Goal: Task Accomplishment & Management: Manage account settings

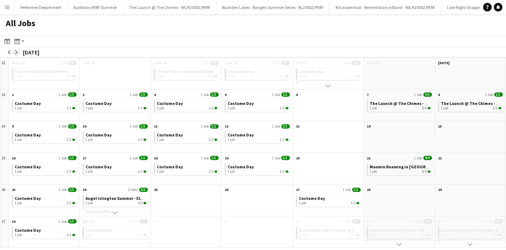
click at [20, 52] on button "arrow-right" at bounding box center [16, 52] width 7 height 7
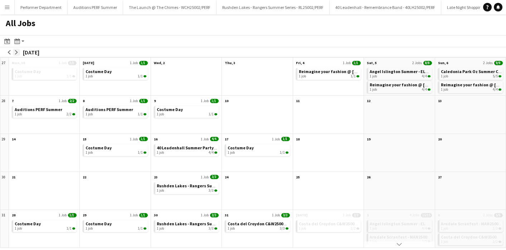
click at [20, 52] on button "arrow-right" at bounding box center [16, 52] width 7 height 7
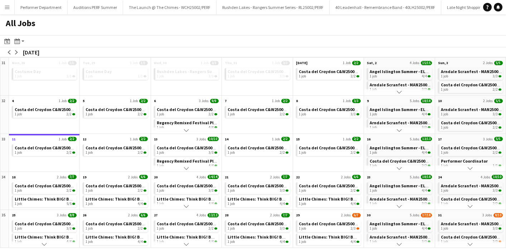
click at [399, 169] on app-icon "Scroll down" at bounding box center [399, 168] width 5 height 5
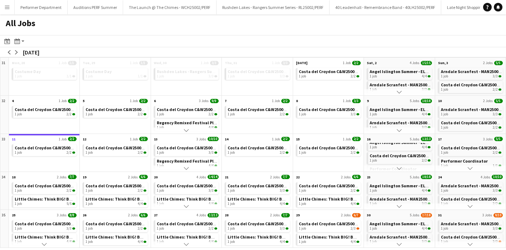
scroll to position [0, 0]
click at [402, 148] on span "Angel Islington Summer - ELA25002, ELA25003, ELA25004/PERF" at bounding box center [430, 147] width 120 height 5
click at [8, 7] on app-icon "Menu" at bounding box center [7, 7] width 6 height 6
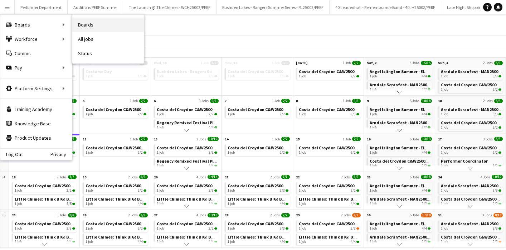
click at [101, 25] on link "Boards" at bounding box center [108, 25] width 72 height 14
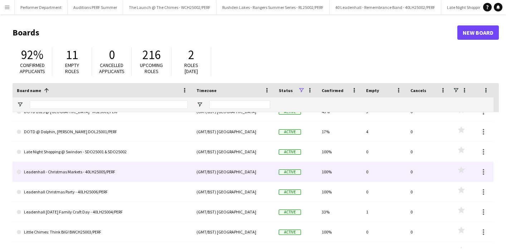
scroll to position [171, 0]
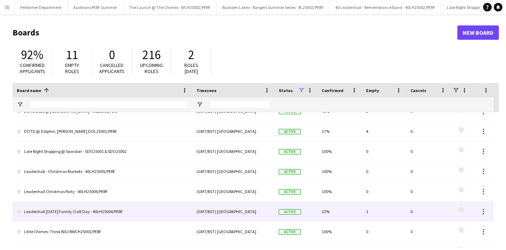
click at [61, 213] on link "Leadenhall [DATE] Family Craft Day - 40LH25004/PERF" at bounding box center [102, 212] width 171 height 20
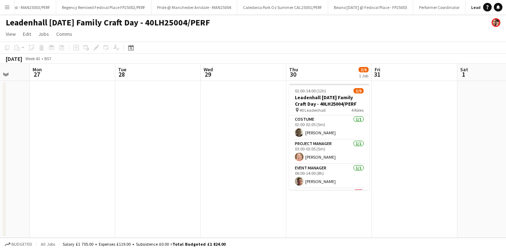
scroll to position [0, 245]
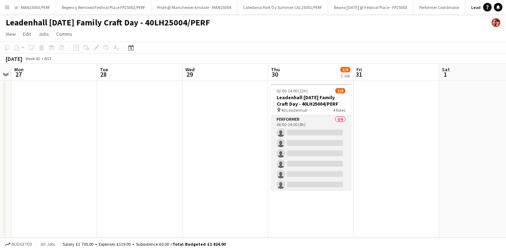
click at [310, 134] on app-card-role "Performer 0/6 06:00-14:00 (8h) single-neutral-actions single-neutral-actions si…" at bounding box center [311, 153] width 80 height 76
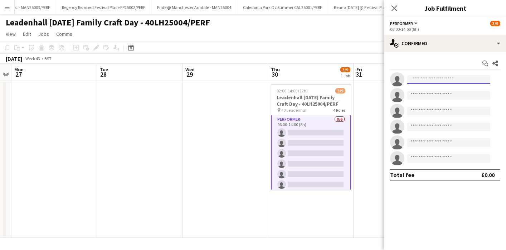
click at [434, 82] on input at bounding box center [449, 79] width 83 height 9
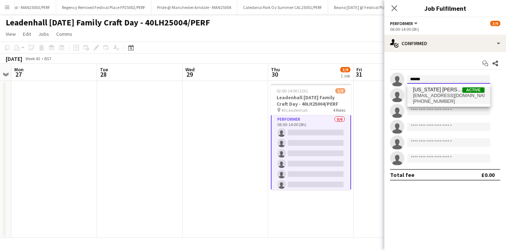
type input "******"
click at [444, 92] on span "[US_STATE] [PERSON_NAME] De Guero [PERSON_NAME]" at bounding box center [437, 90] width 49 height 6
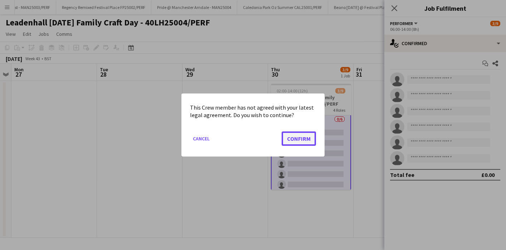
click at [302, 140] on button "Confirm" at bounding box center [299, 138] width 34 height 14
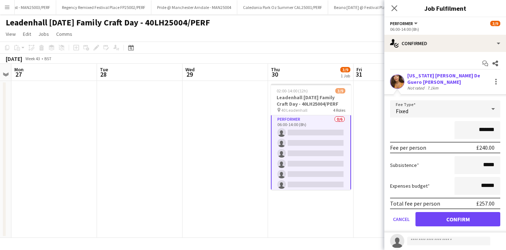
click at [452, 226] on div "Cancel Confirm" at bounding box center [445, 219] width 110 height 14
click at [455, 216] on button "Confirm" at bounding box center [458, 219] width 85 height 14
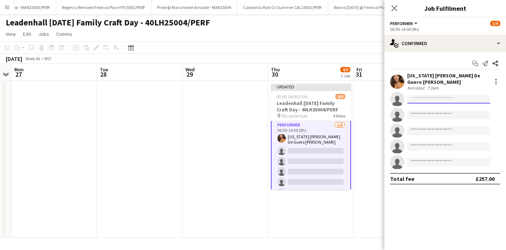
click at [428, 98] on input at bounding box center [449, 99] width 83 height 9
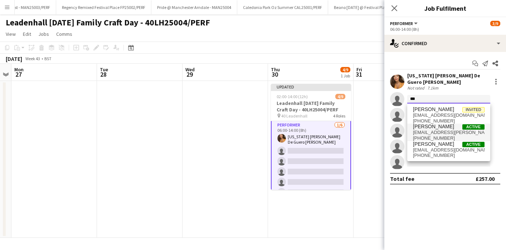
type input "***"
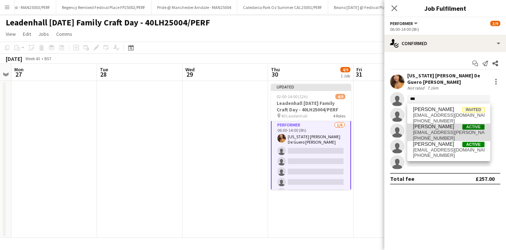
click at [431, 134] on span "[EMAIL_ADDRESS][PERSON_NAME][DOMAIN_NAME]" at bounding box center [449, 133] width 72 height 6
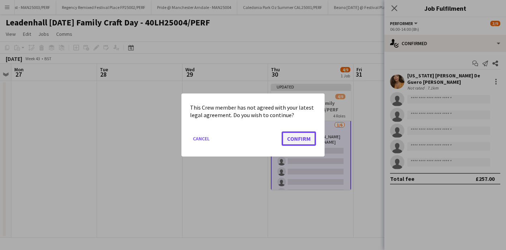
click at [305, 138] on button "Confirm" at bounding box center [299, 138] width 34 height 14
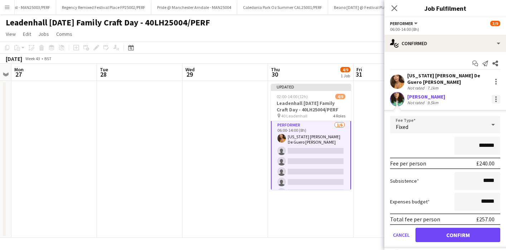
click at [497, 100] on div at bounding box center [496, 99] width 9 height 9
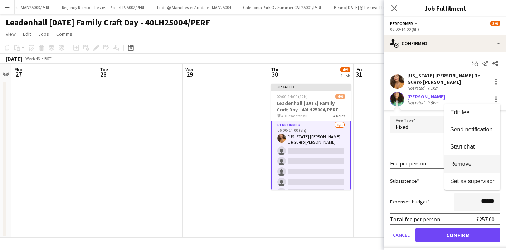
click at [468, 164] on span "Remove" at bounding box center [461, 164] width 21 height 6
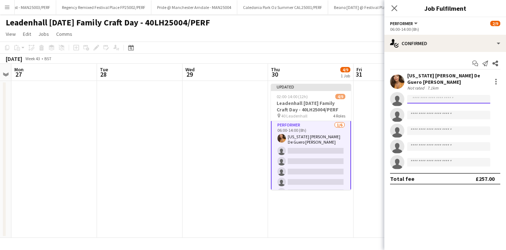
click at [442, 102] on input at bounding box center [449, 99] width 83 height 9
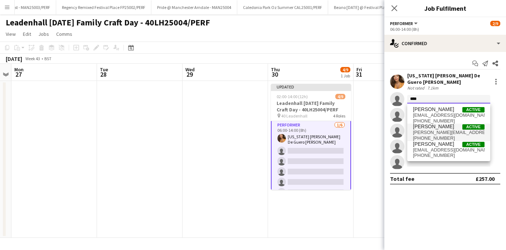
type input "****"
click at [433, 139] on span "[PHONE_NUMBER]" at bounding box center [449, 138] width 72 height 6
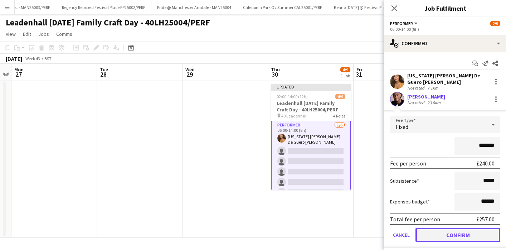
click at [458, 235] on button "Confirm" at bounding box center [458, 235] width 85 height 14
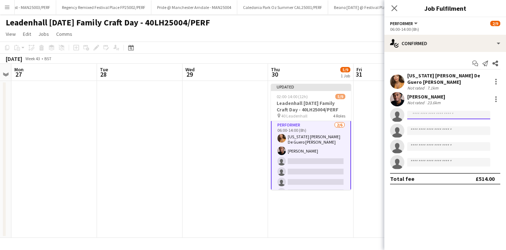
click at [423, 116] on input at bounding box center [449, 115] width 83 height 9
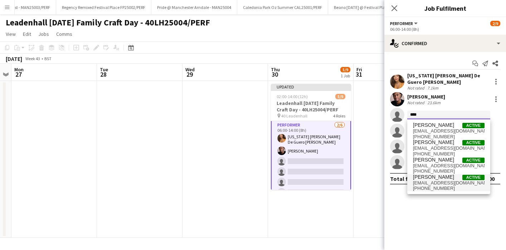
type input "****"
click at [425, 182] on span "[EMAIL_ADDRESS][DOMAIN_NAME]" at bounding box center [449, 183] width 72 height 6
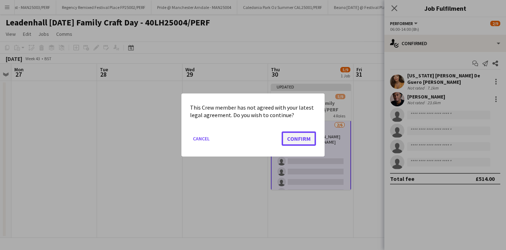
click at [296, 141] on button "Confirm" at bounding box center [299, 138] width 34 height 14
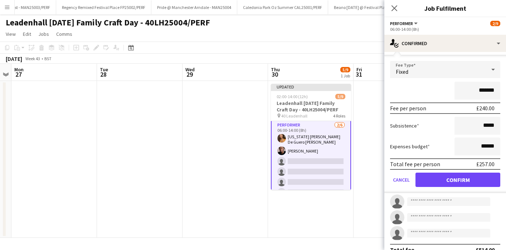
scroll to position [82, 0]
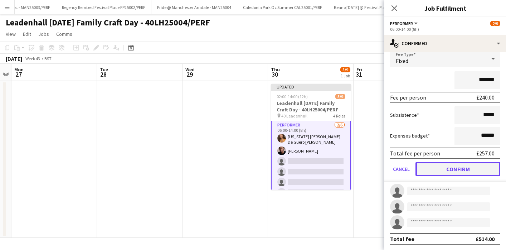
click at [444, 170] on button "Confirm" at bounding box center [458, 169] width 85 height 14
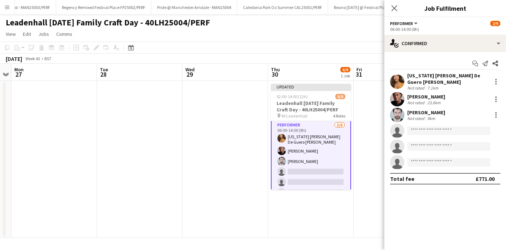
scroll to position [0, 0]
click at [437, 131] on input at bounding box center [449, 130] width 83 height 9
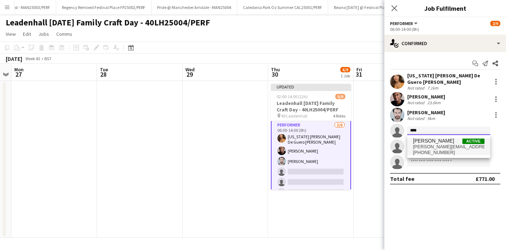
type input "****"
click at [435, 144] on span "[PERSON_NAME][EMAIL_ADDRESS][DOMAIN_NAME]" at bounding box center [449, 147] width 72 height 6
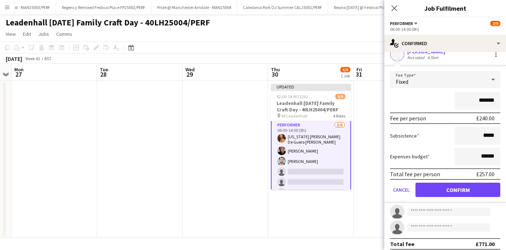
scroll to position [82, 0]
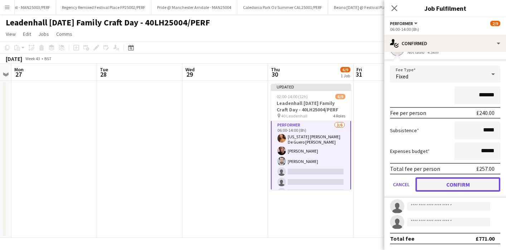
click at [483, 183] on button "Confirm" at bounding box center [458, 184] width 85 height 14
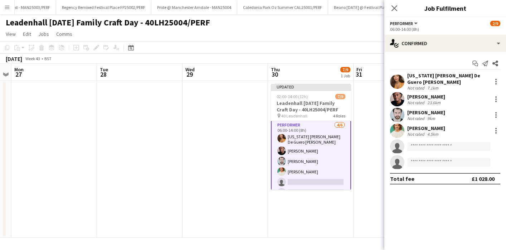
scroll to position [0, 0]
click at [435, 149] on input at bounding box center [449, 146] width 83 height 9
click at [291, 222] on app-date-cell "Updated 02:00-14:00 (12h) 7/9 Leadenhall [DATE] Family Craft Day - 40LH25004/PE…" at bounding box center [311, 159] width 86 height 157
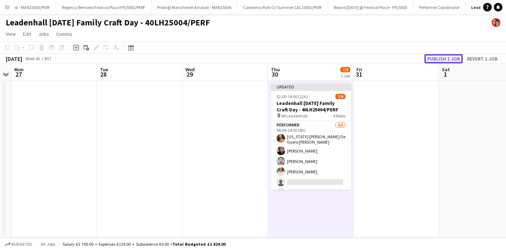
click at [443, 57] on button "Publish 1 job" at bounding box center [444, 58] width 38 height 9
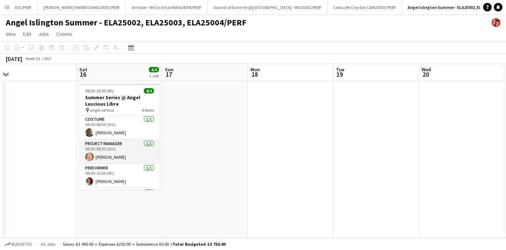
scroll to position [23, 0]
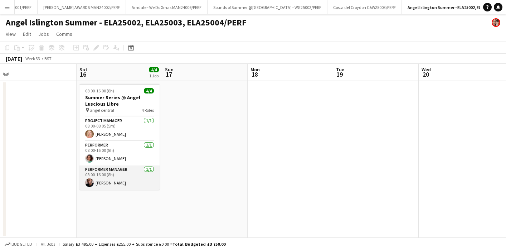
click at [112, 177] on app-card-role "Performer Manager 1/1 08:00-16:00 (8h) Andrew Dillon" at bounding box center [120, 177] width 80 height 24
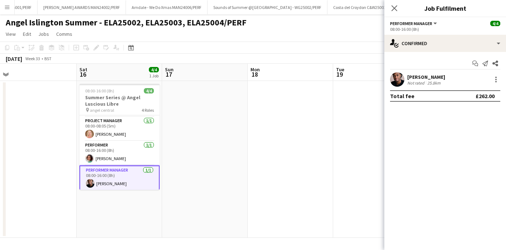
click at [416, 77] on div "[PERSON_NAME]" at bounding box center [427, 77] width 38 height 6
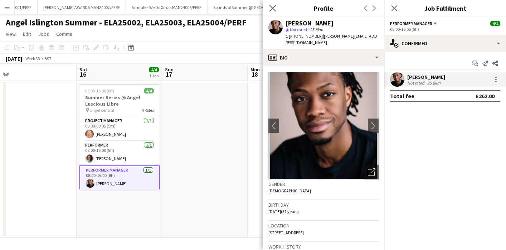
click at [273, 12] on app-icon "Close pop-in" at bounding box center [273, 8] width 10 height 10
